Goal: Task Accomplishment & Management: Use online tool/utility

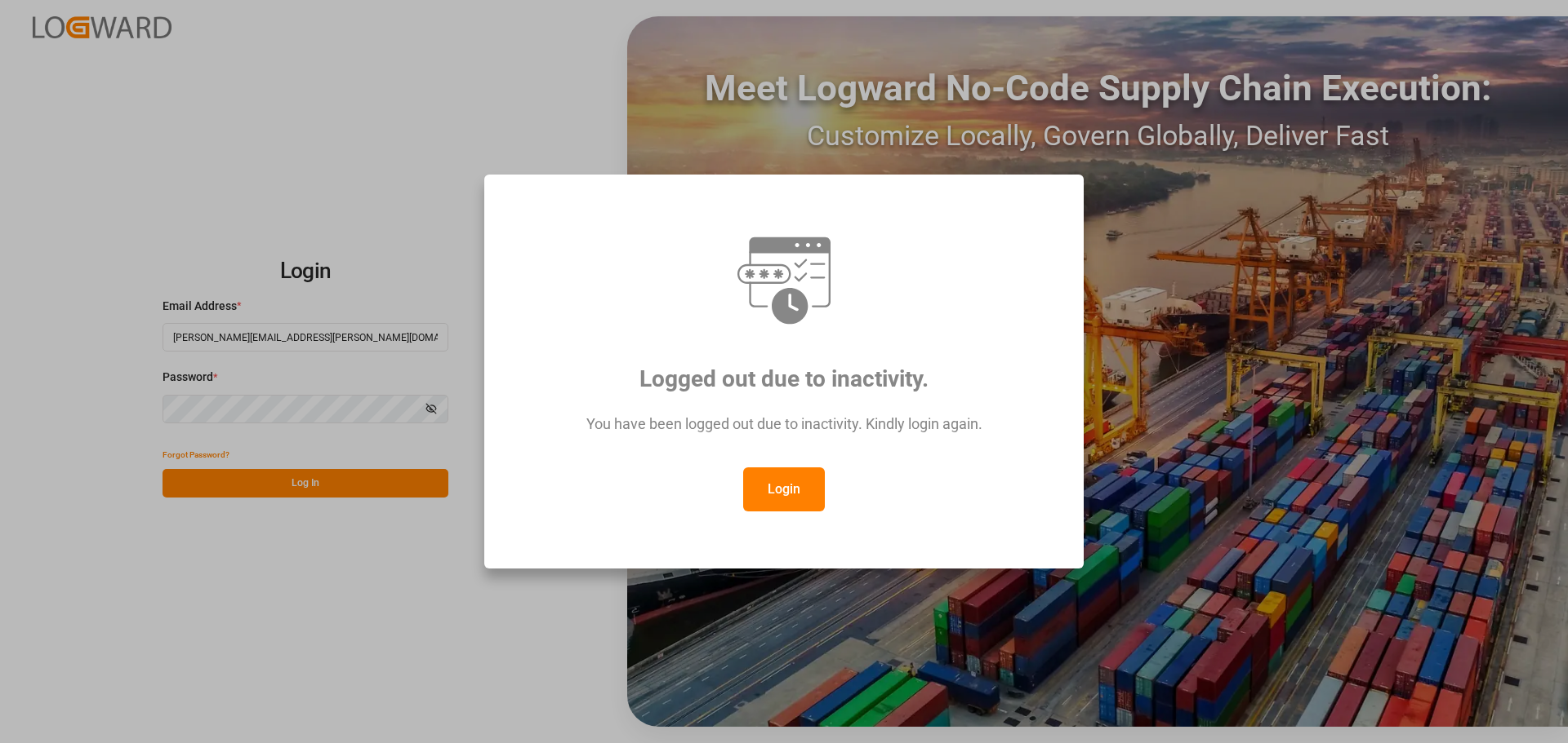
drag, startPoint x: 791, startPoint y: 486, endPoint x: 783, endPoint y: 490, distance: 8.9
click at [792, 490] on button "Login" at bounding box center [784, 489] width 82 height 44
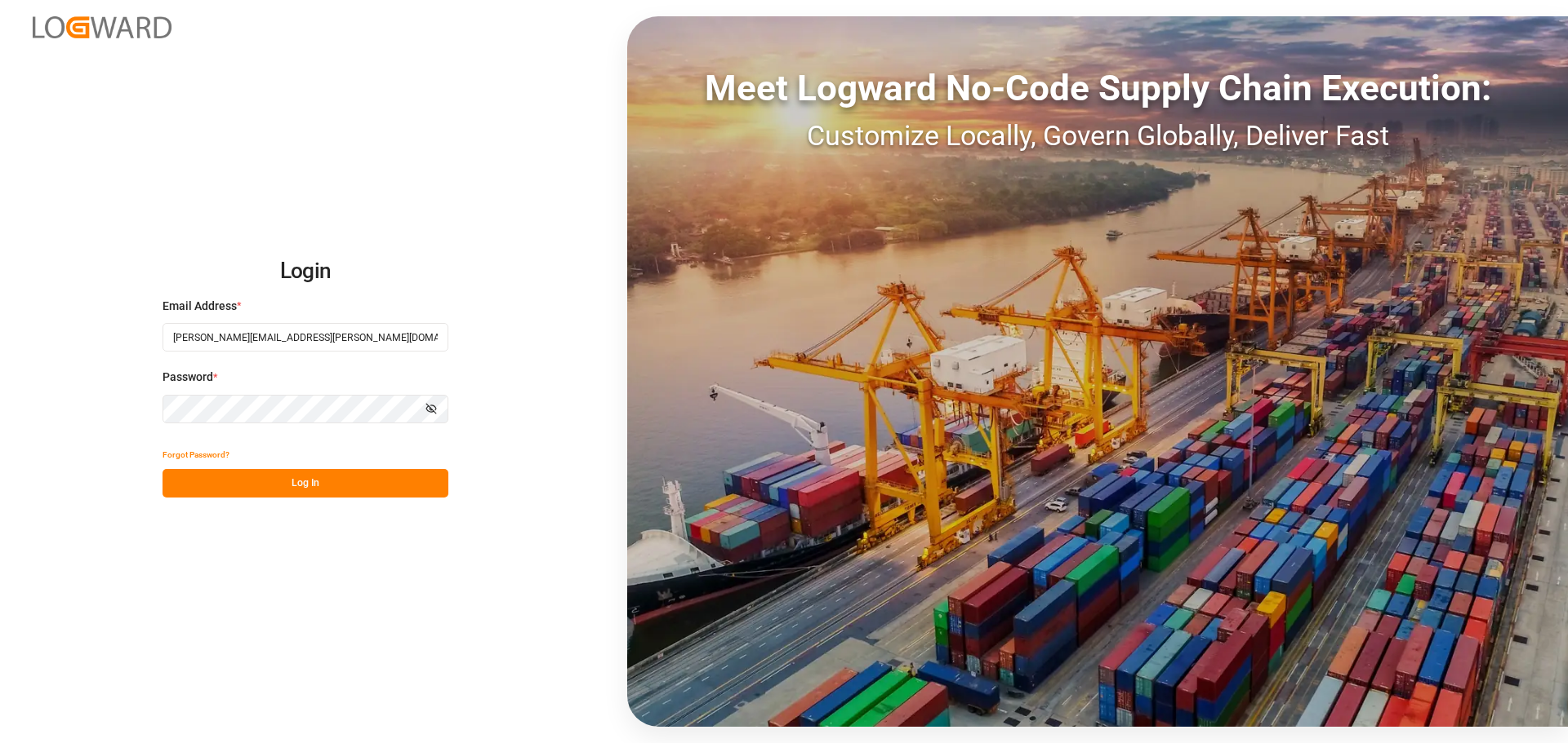
click at [380, 480] on button "Log In" at bounding box center [305, 483] width 286 height 29
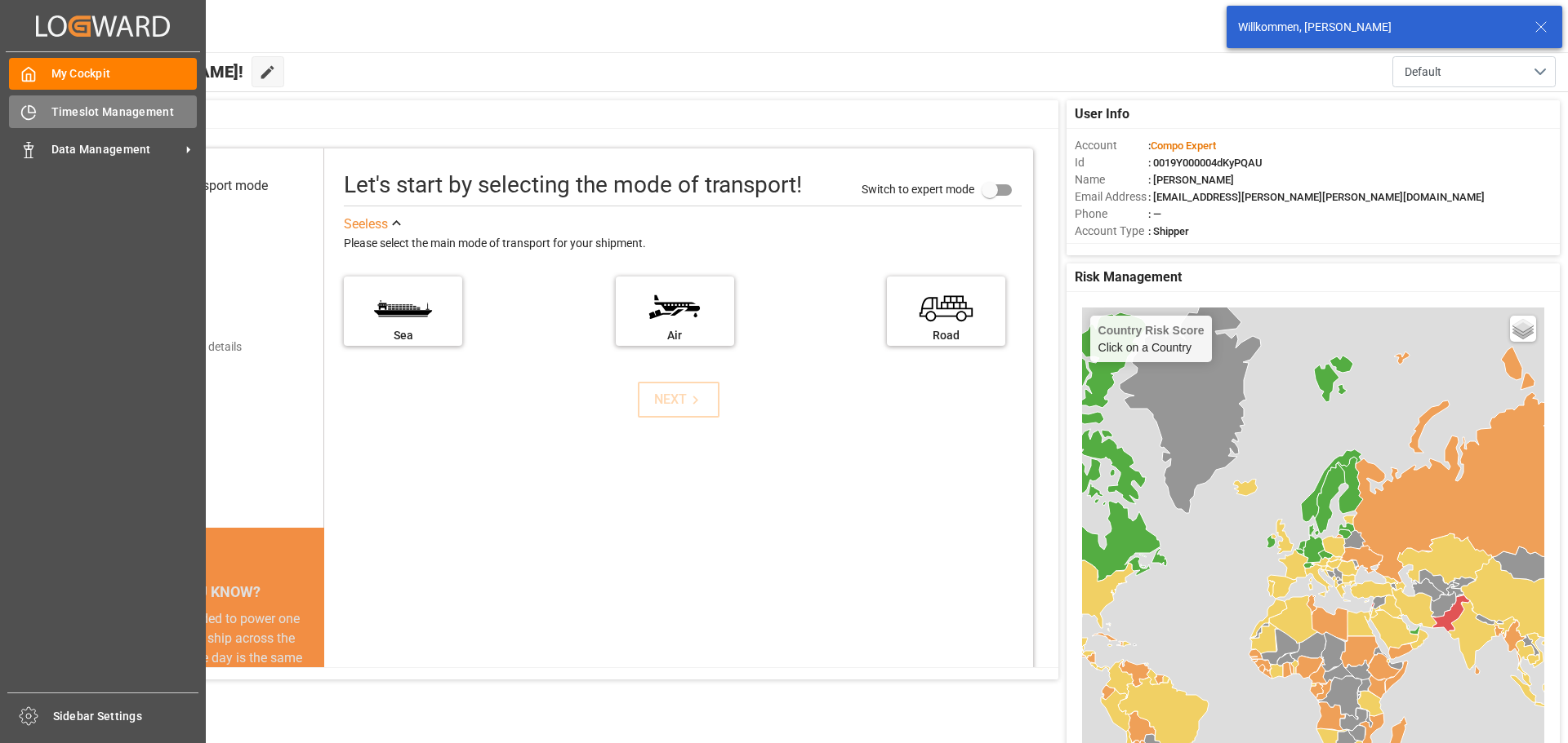
click at [57, 110] on span "Timeslot Management" at bounding box center [124, 112] width 146 height 17
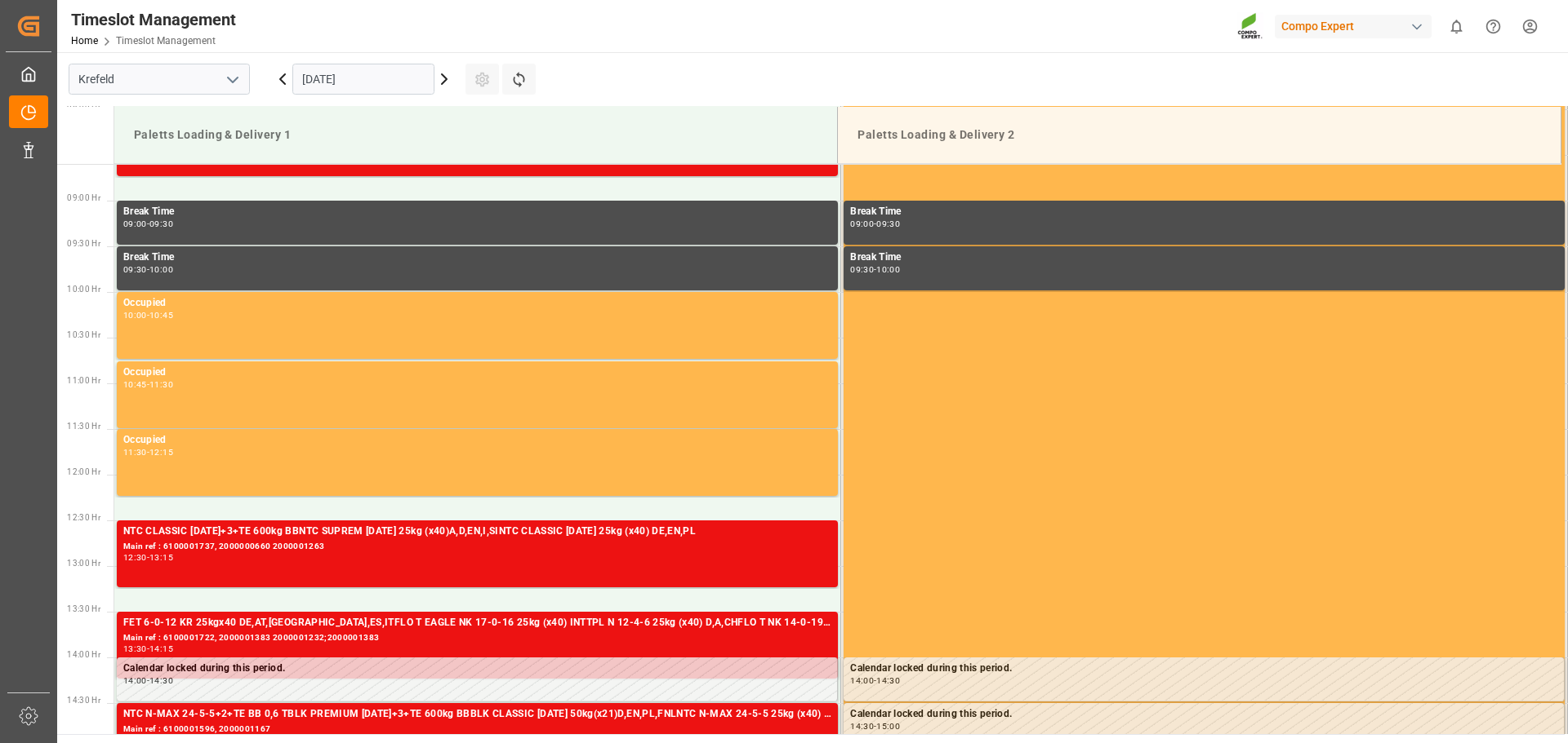
scroll to position [779, 0]
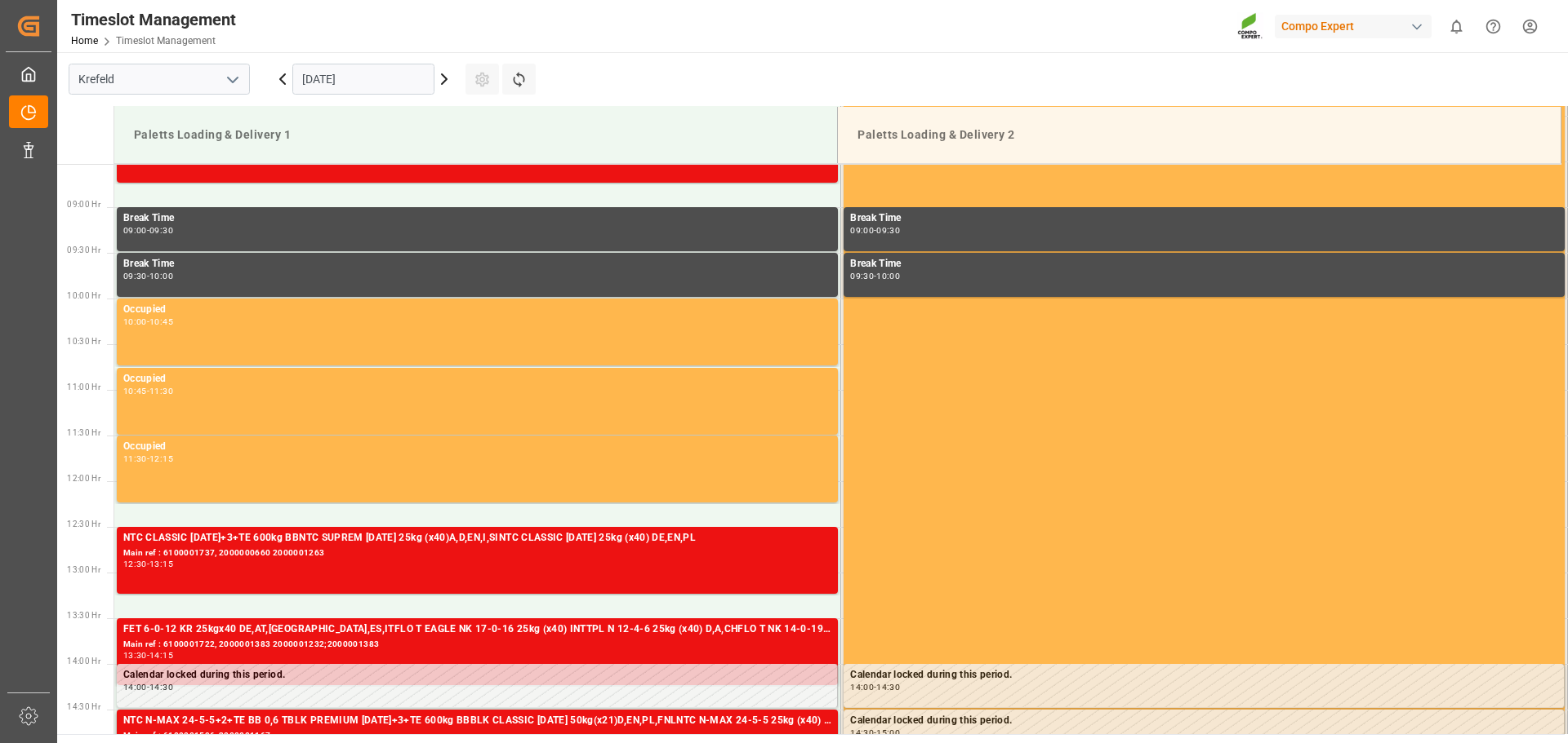
click at [284, 79] on icon at bounding box center [282, 78] width 20 height 20
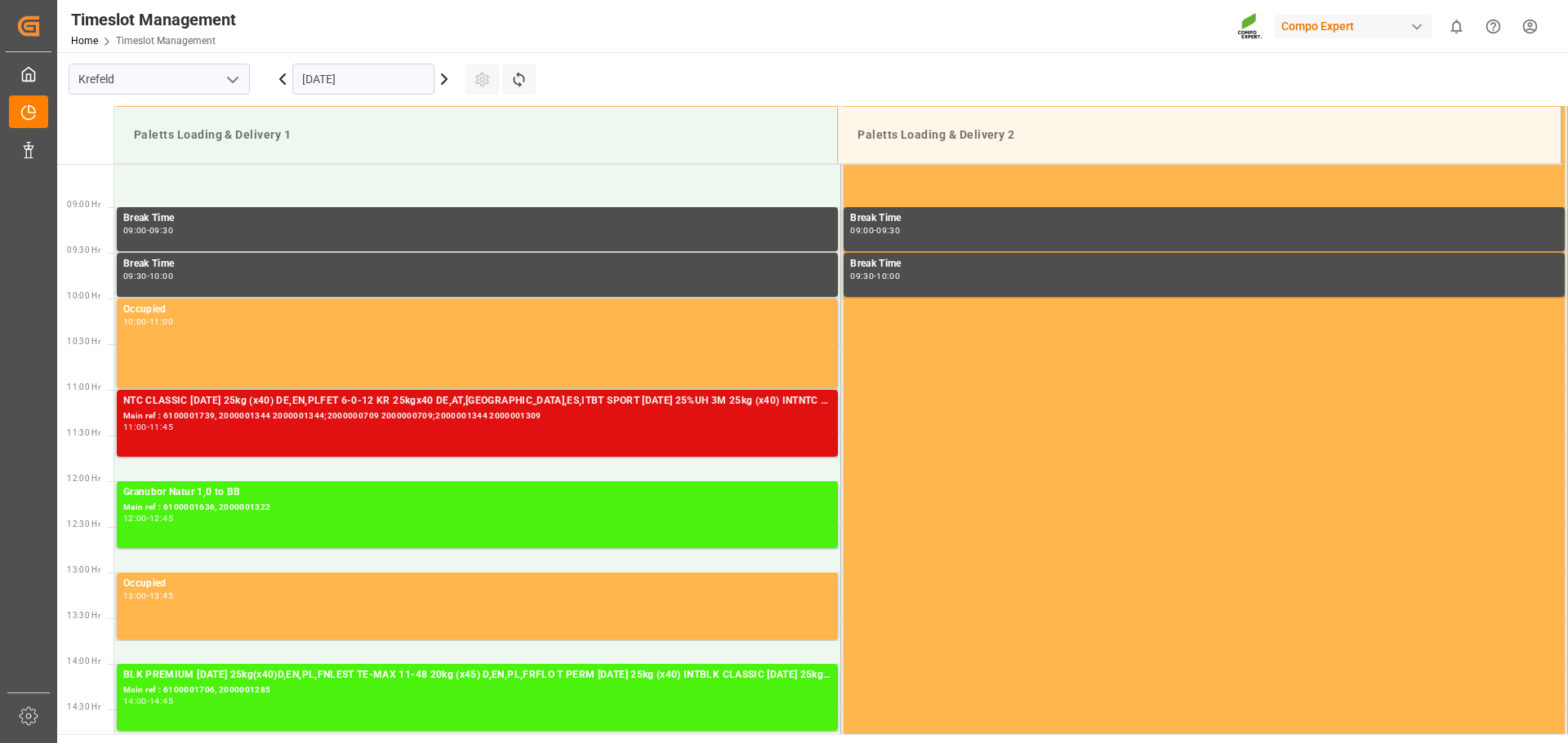
click at [505, 418] on div "Main ref : 6100001739, 2000001344 2000001344;2000000709 2000000709;2000001344 2…" at bounding box center [477, 416] width 708 height 14
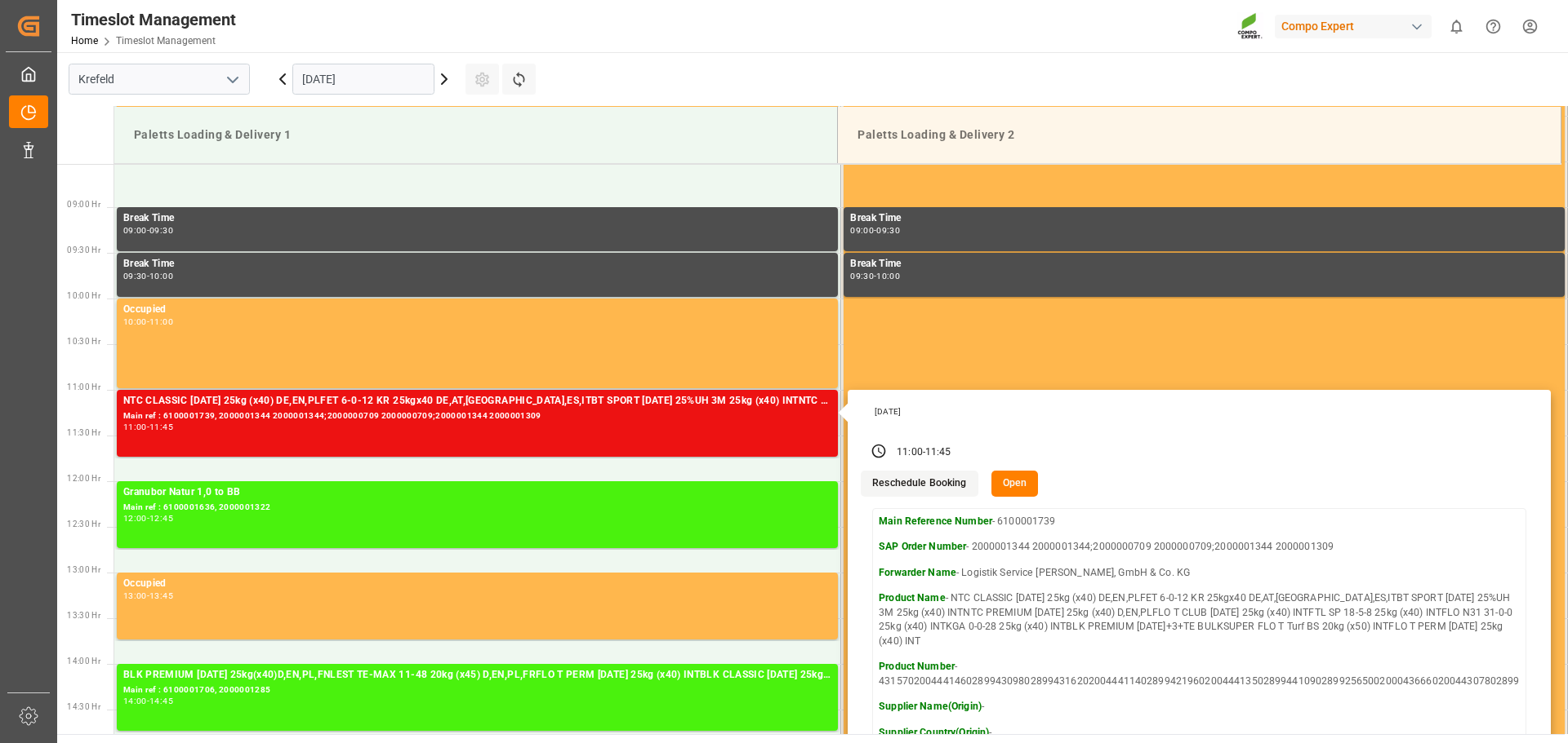
click at [1009, 479] on button "Open" at bounding box center [1015, 484] width 48 height 26
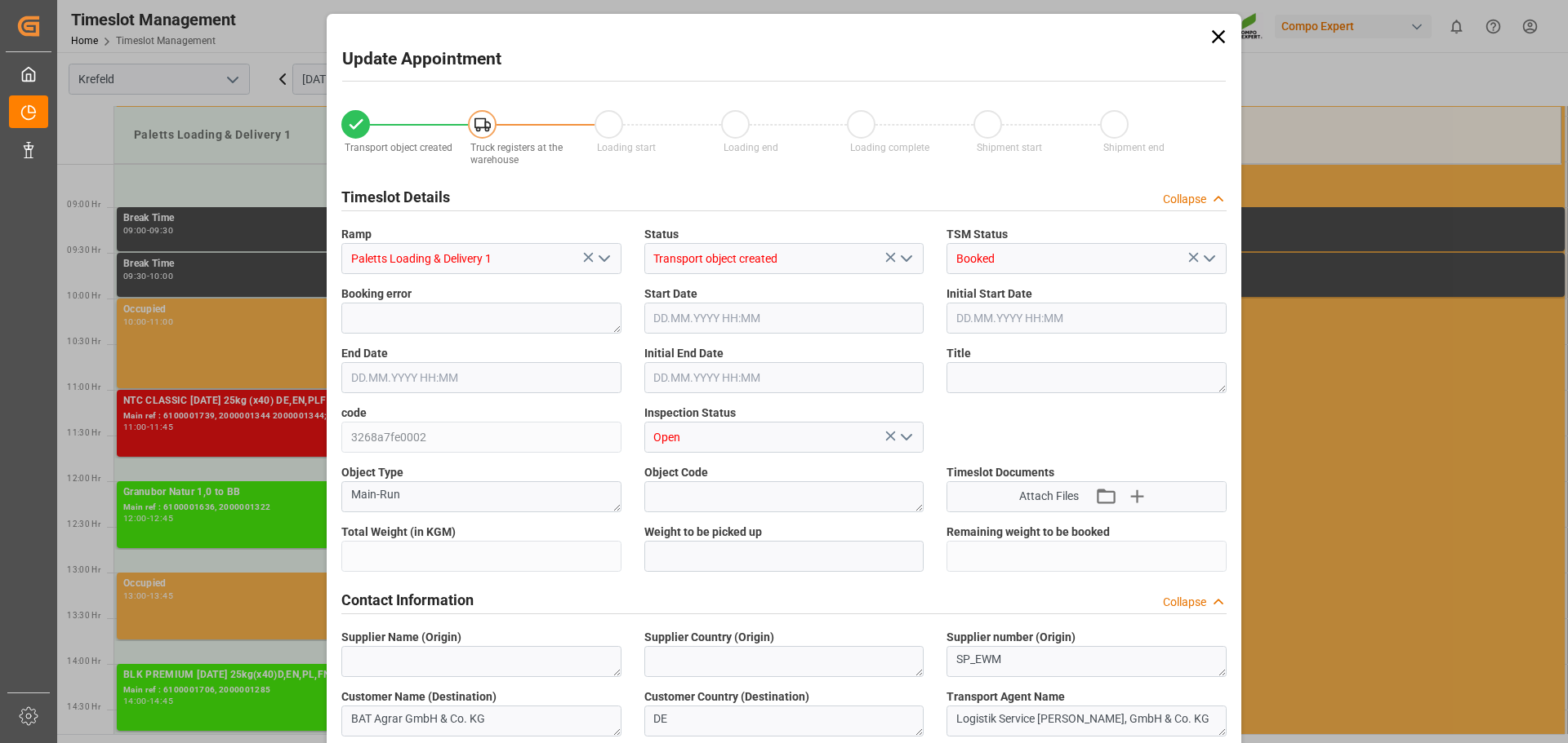
type input "50447.6"
type input "0"
type input "09.09.2025 11:00"
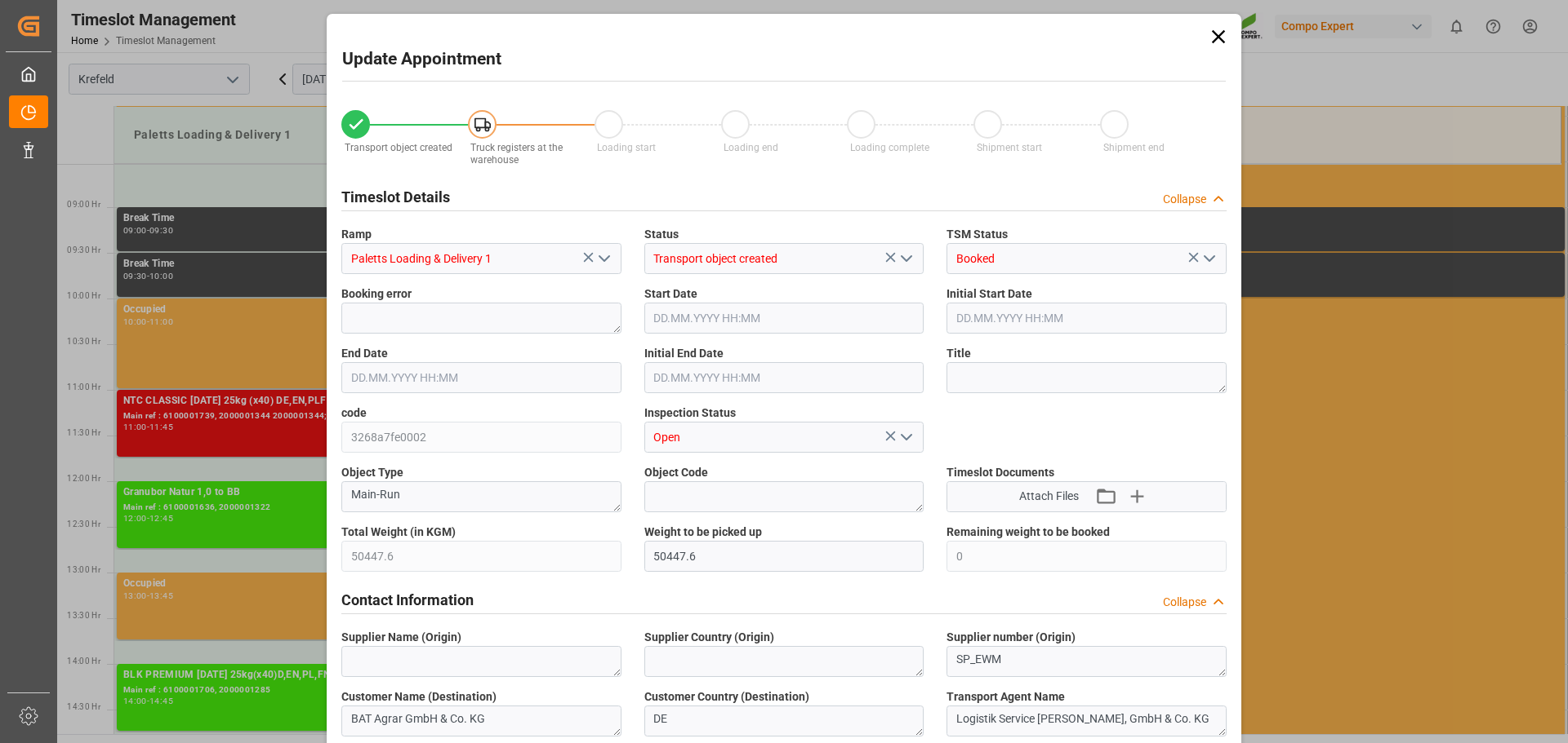
type input "09.09.2025 11:00"
type input "09.09.2025 11:45"
type input "09.09.2025 11:30"
type input "05.09.2025 12:08"
type input "08.09.2025 13:29"
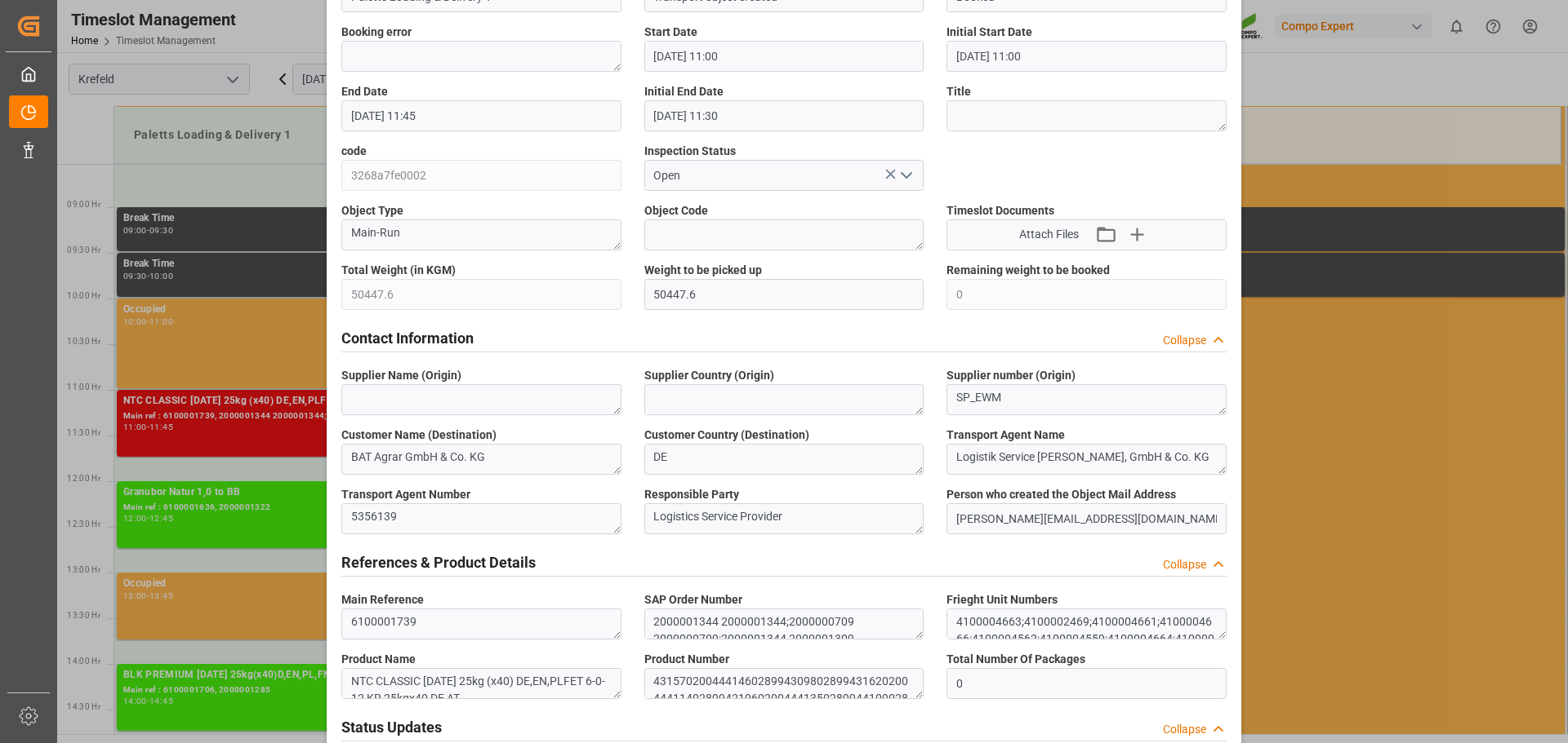
scroll to position [0, 0]
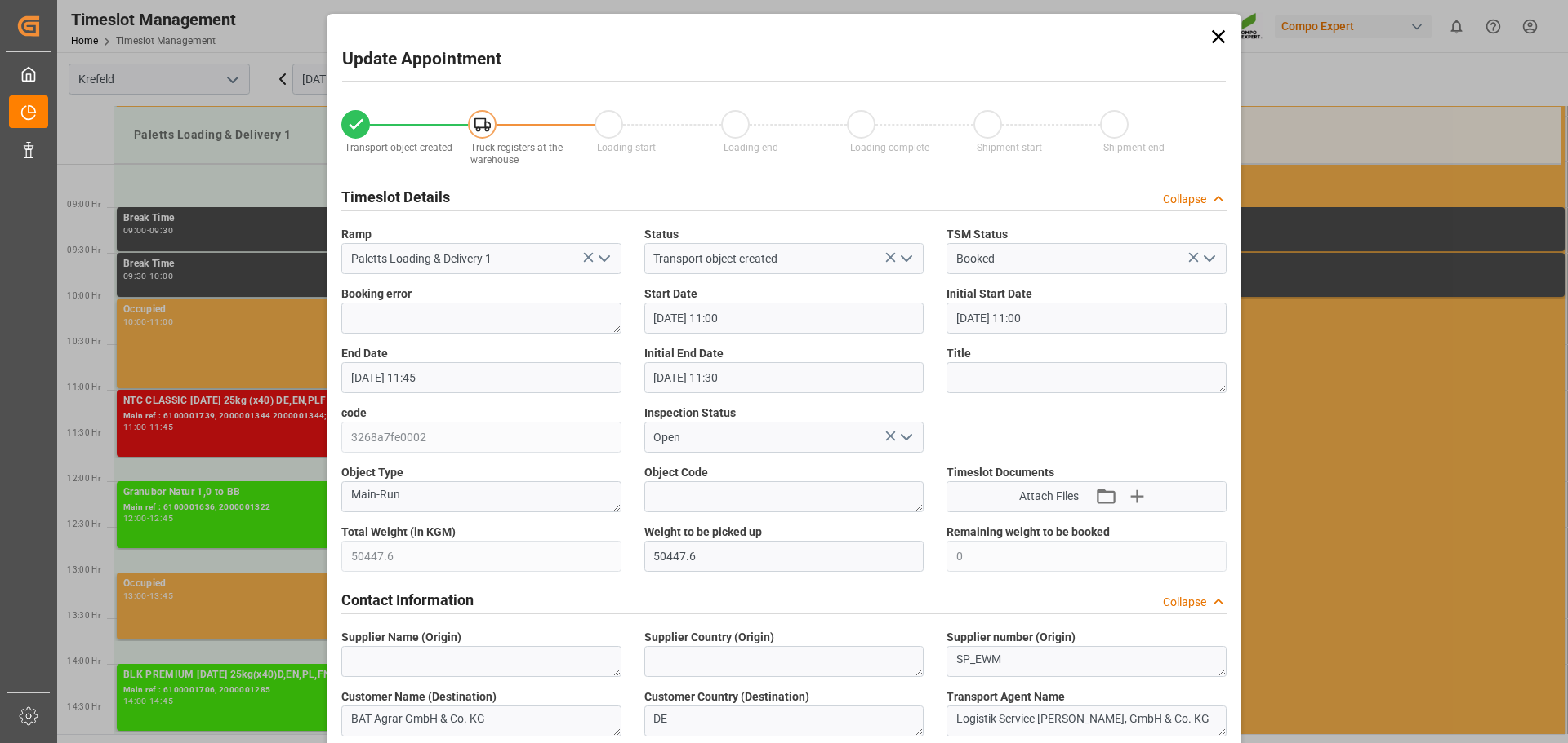
click at [1211, 37] on icon at bounding box center [1218, 36] width 23 height 23
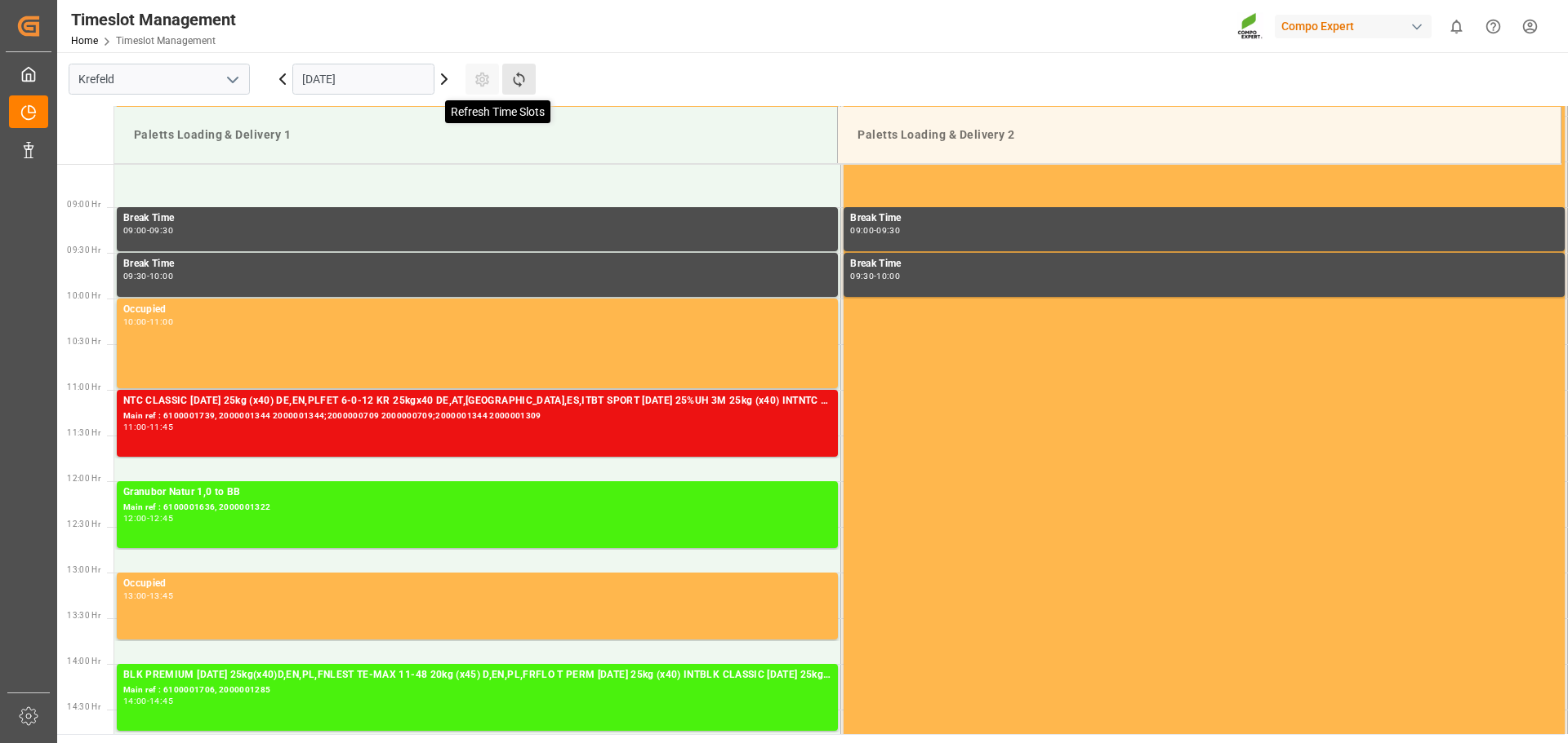
click at [523, 74] on icon at bounding box center [519, 79] width 17 height 17
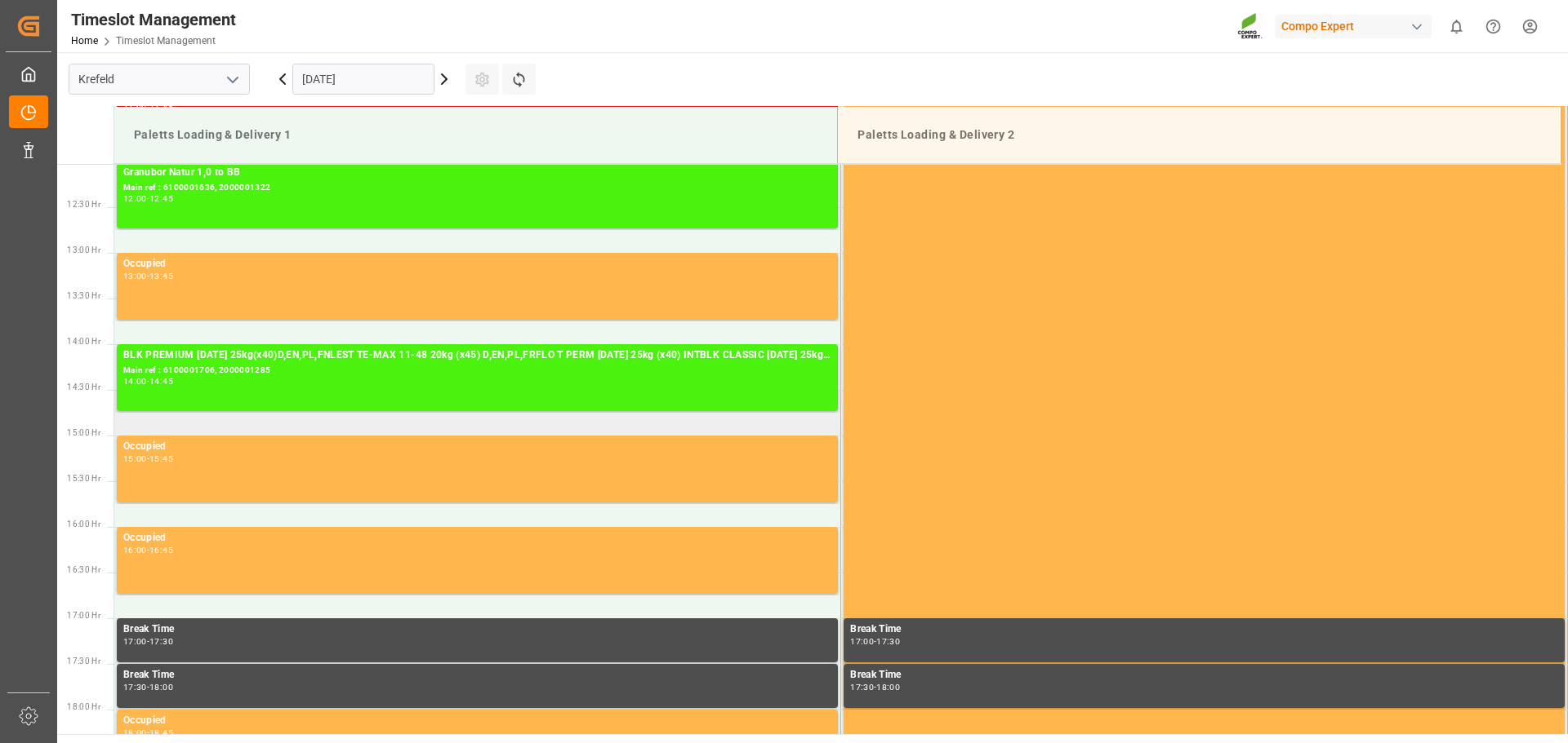
scroll to position [934, 0]
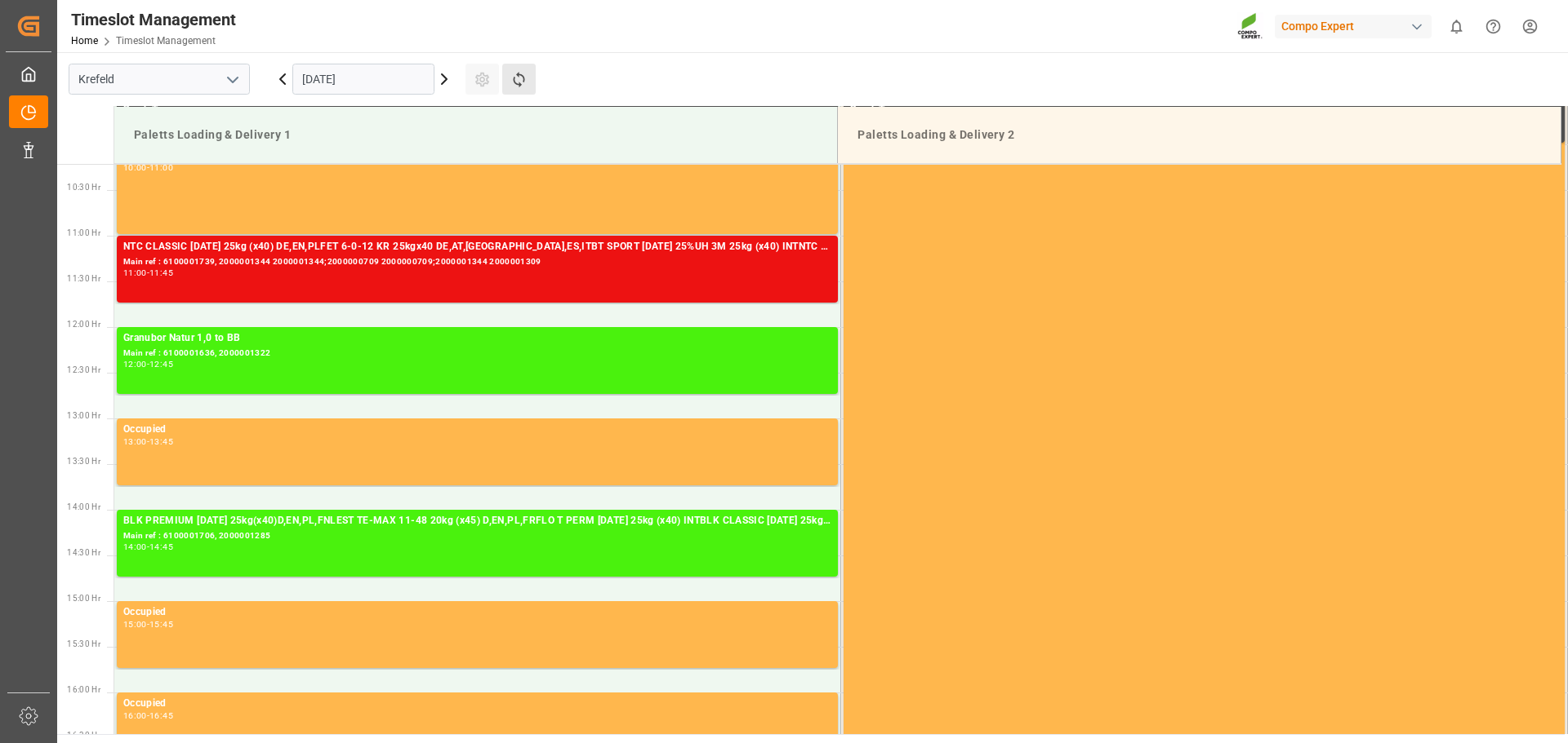
click at [525, 92] on button "Refresh Time Slots" at bounding box center [519, 78] width 34 height 31
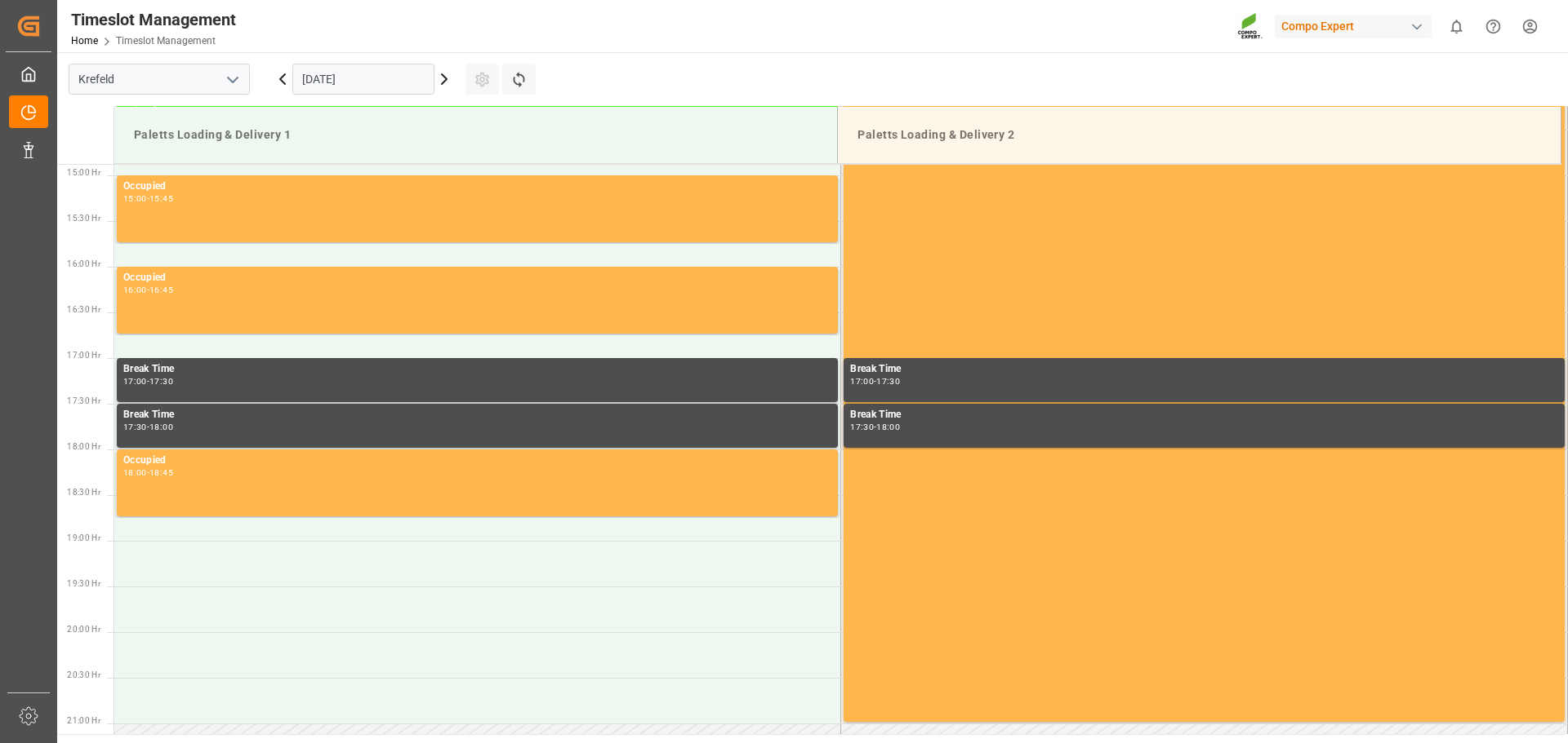
scroll to position [1360, 0]
click at [443, 86] on icon at bounding box center [443, 78] width 20 height 20
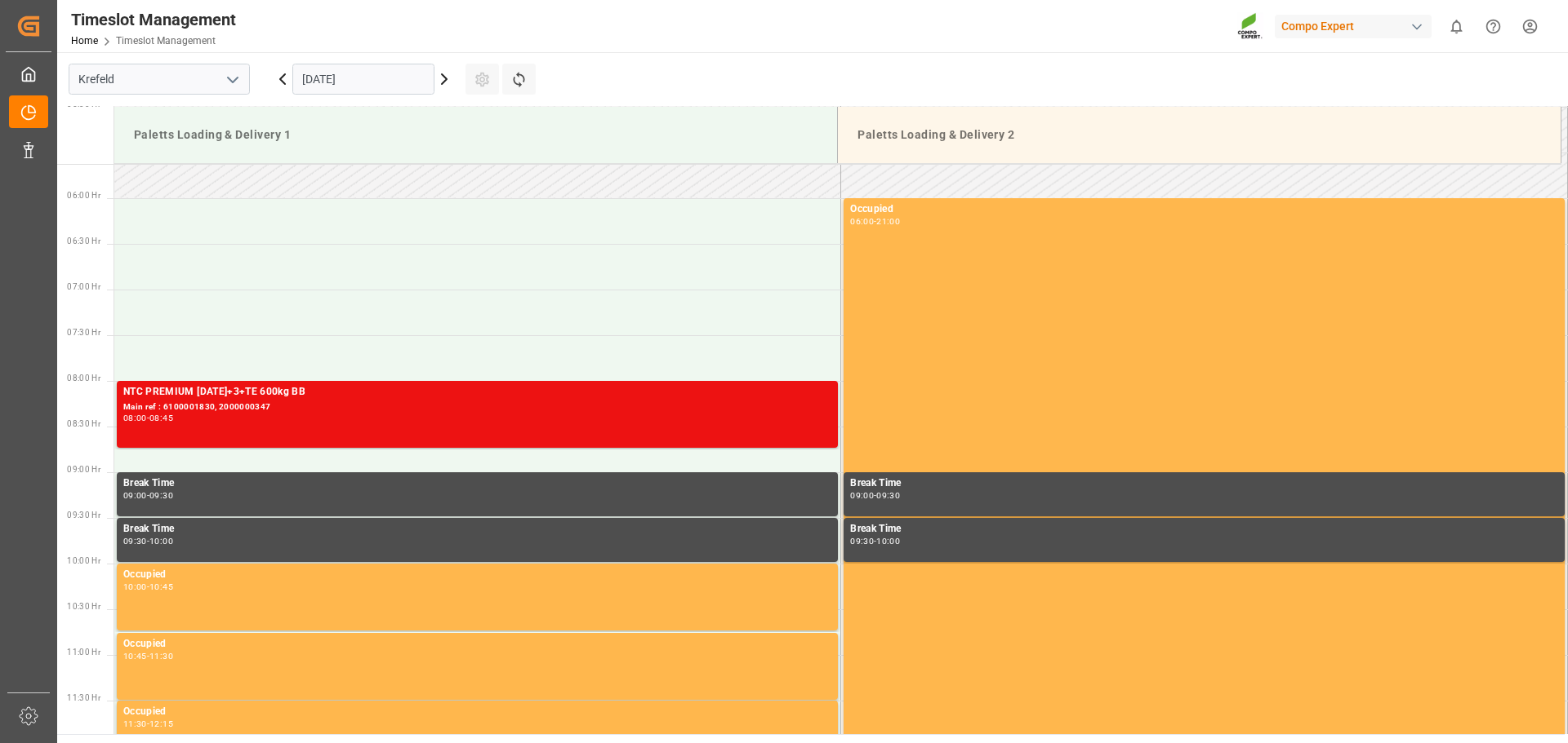
scroll to position [889, 0]
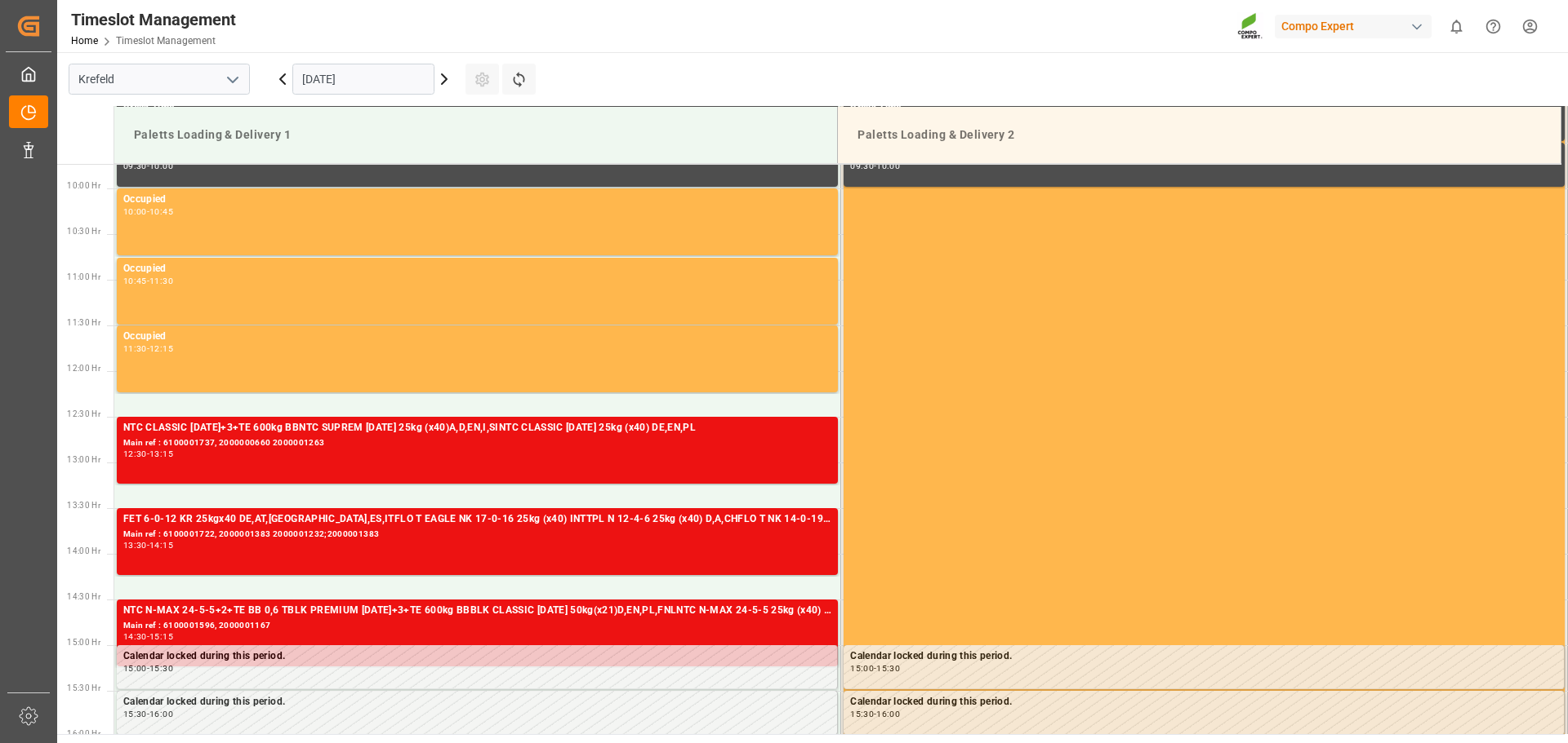
click at [1529, 26] on html "Created by potrace 1.15, written by Peter Selinger 2001-2017 Created by potrace…" at bounding box center [784, 372] width 1568 height 743
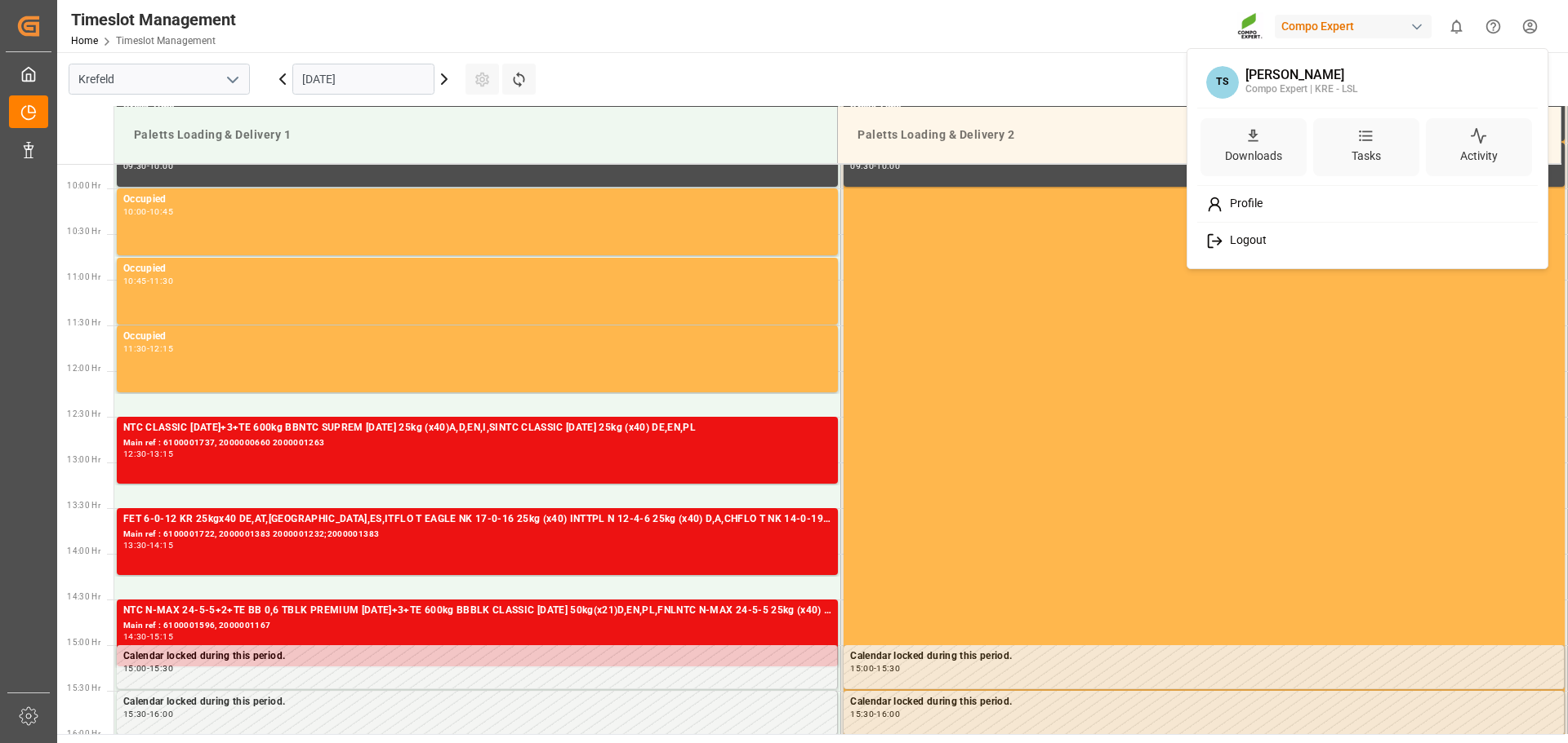
click at [1268, 235] on div "Logout" at bounding box center [1367, 241] width 334 height 30
